Goal: Transaction & Acquisition: Subscribe to service/newsletter

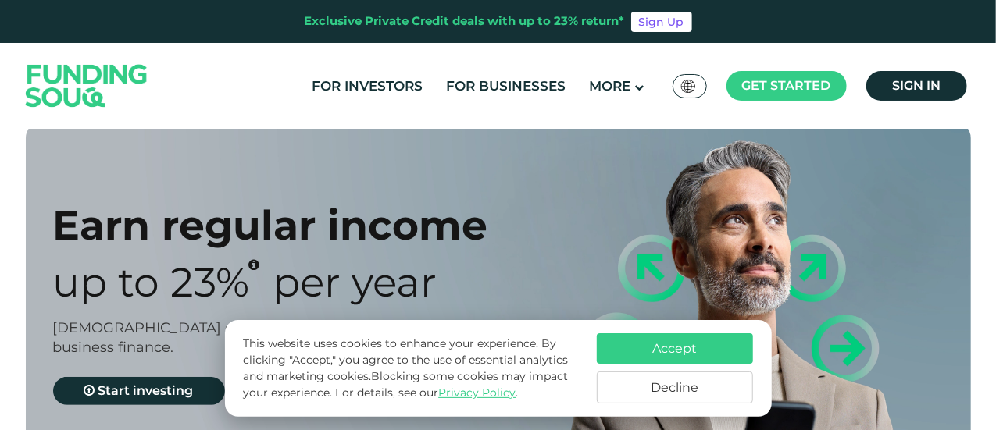
scroll to position [31, 0]
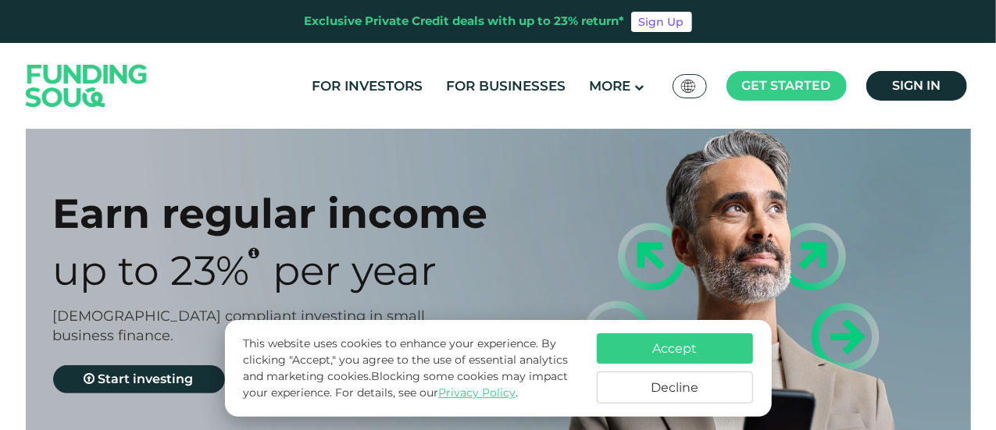
click at [687, 351] on button "Accept" at bounding box center [675, 348] width 156 height 30
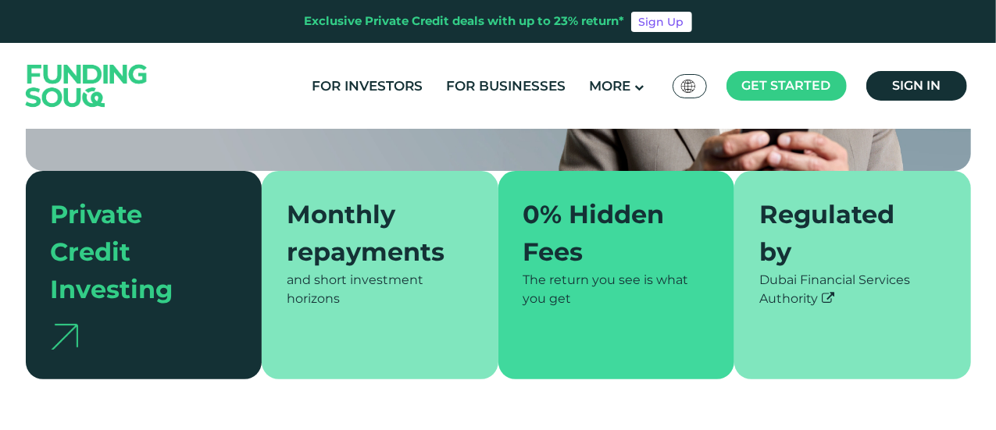
scroll to position [344, 0]
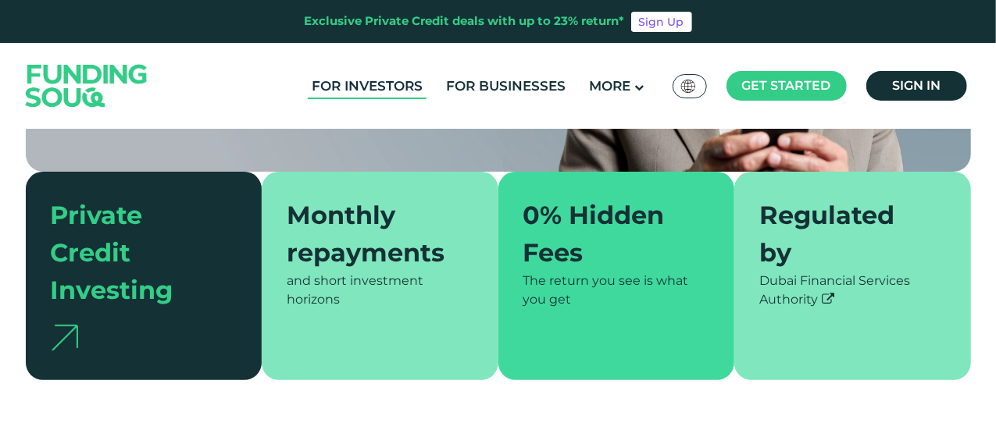
click at [373, 79] on link "For Investors" at bounding box center [367, 86] width 119 height 26
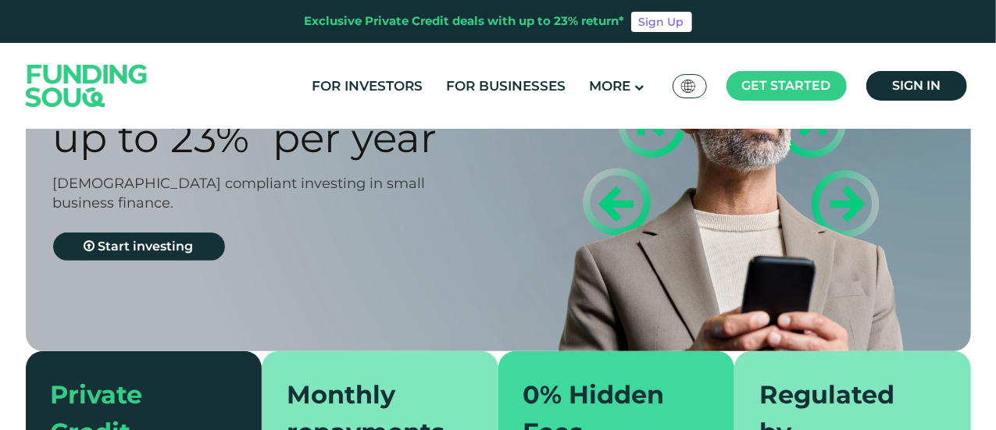
scroll to position [187, 0]
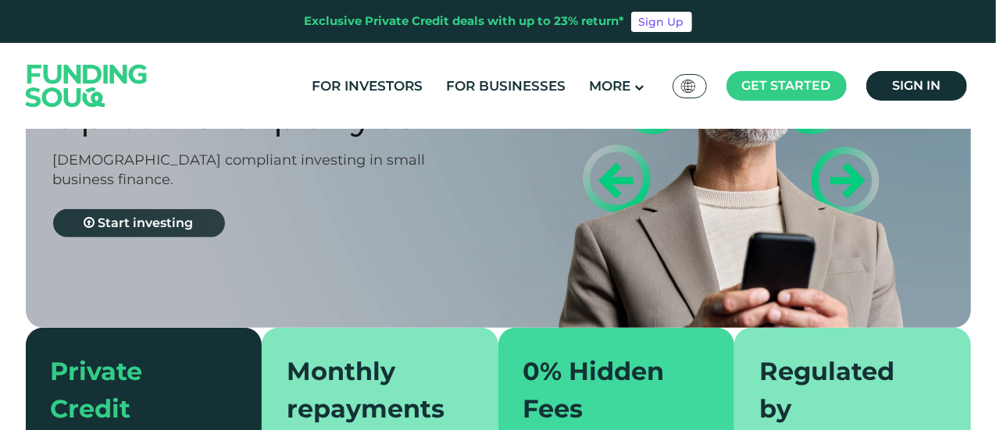
click at [148, 227] on span "Start investing" at bounding box center [145, 223] width 95 height 15
